Goal: Check status: Check status

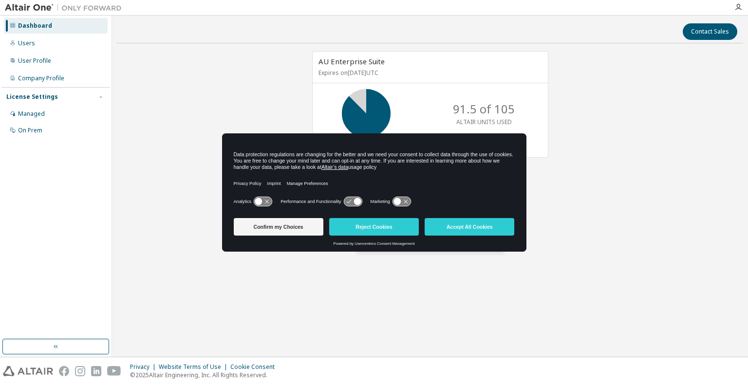
click at [603, 247] on div "AU Enterprise Suite Expires on [DATE] UTC 91.5 of 105 ALTAIR UNITS USED View Li…" at bounding box center [430, 176] width 627 height 250
drag, startPoint x: 382, startPoint y: 227, endPoint x: 400, endPoint y: 232, distance: 18.3
click at [382, 227] on button "Reject Cookies" at bounding box center [374, 227] width 90 height 18
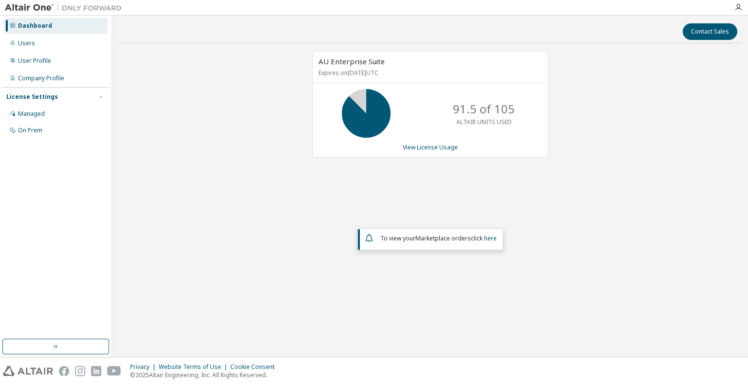
click at [621, 242] on div "AU Enterprise Suite Expires on [DATE] UTC 91.5 of 105 ALTAIR UNITS USED View Li…" at bounding box center [430, 176] width 627 height 250
click at [442, 147] on link "View License Usage" at bounding box center [430, 147] width 55 height 8
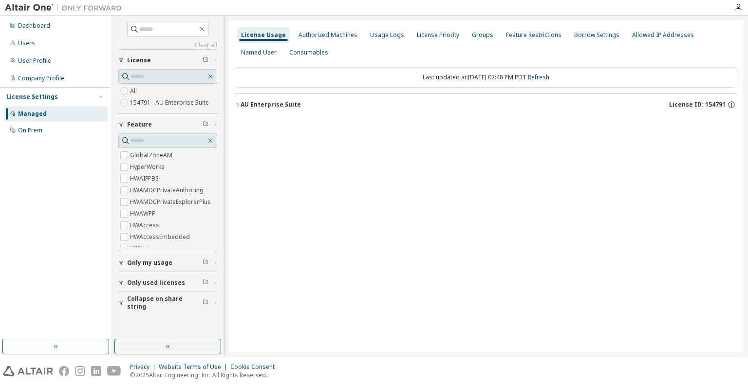
click at [238, 103] on icon "button" at bounding box center [238, 105] width 6 height 6
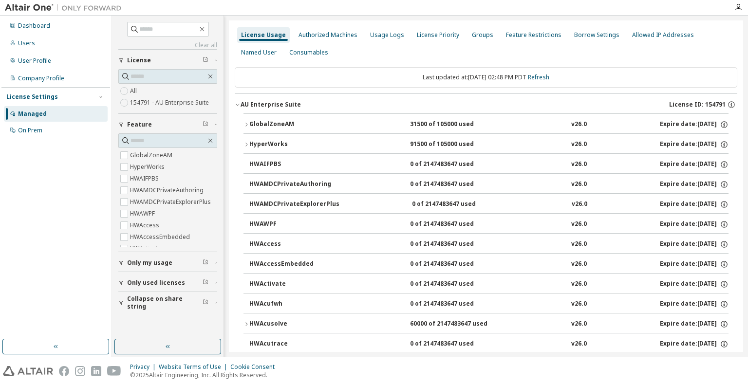
click at [265, 124] on div "GlobalZoneAM" at bounding box center [293, 124] width 88 height 9
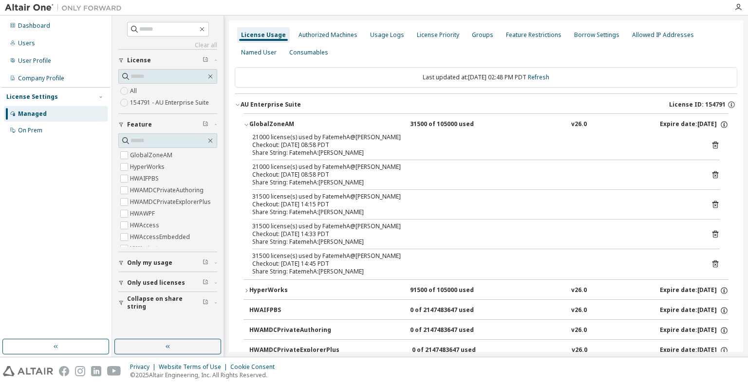
click at [259, 288] on div "HyperWorks" at bounding box center [293, 290] width 88 height 9
